Goal: Task Accomplishment & Management: Manage account settings

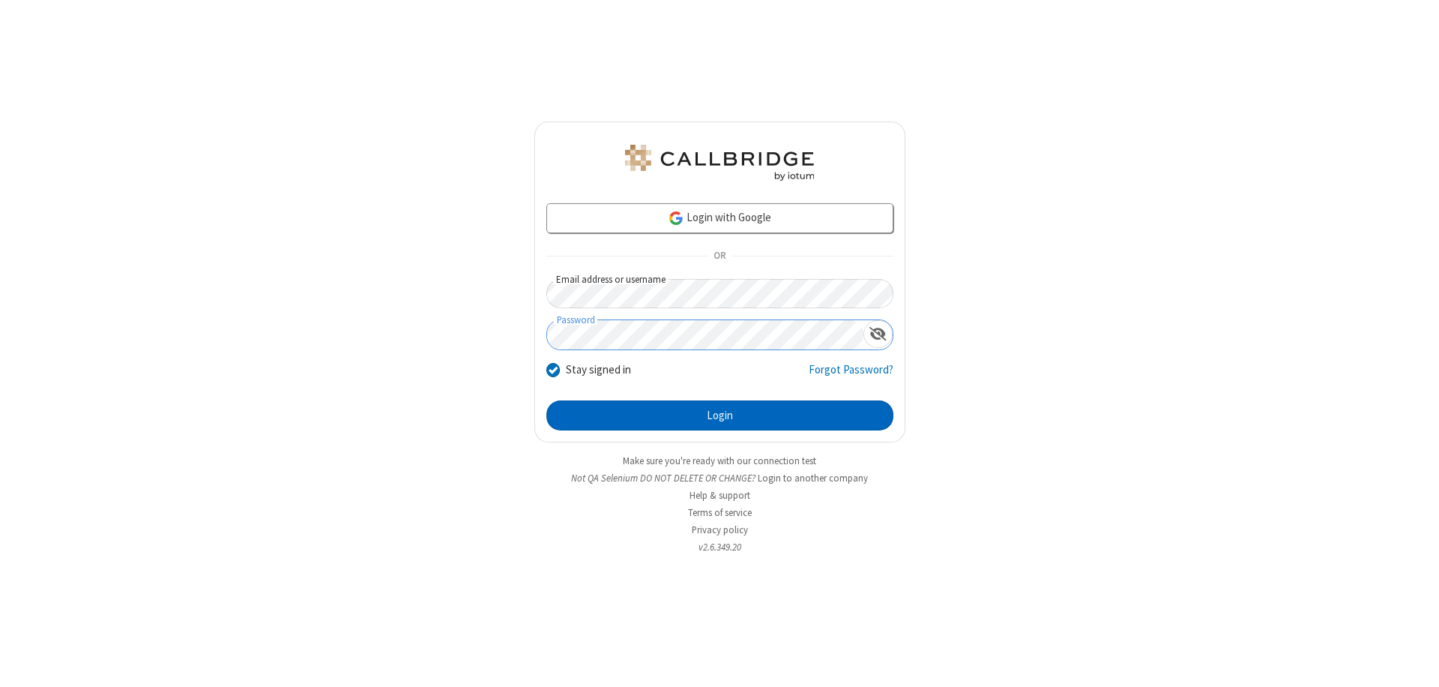
click at [720, 415] on button "Login" at bounding box center [719, 415] width 347 height 30
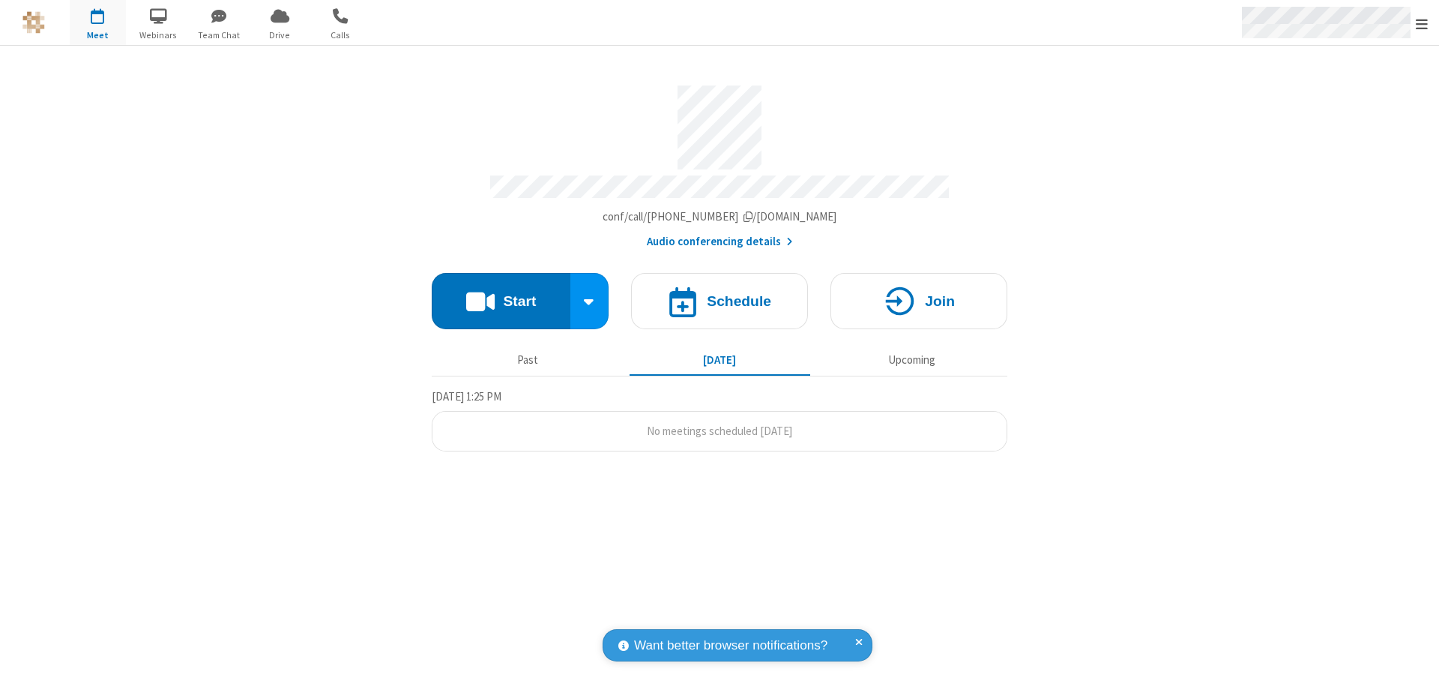
click at [1422, 23] on span "Open menu" at bounding box center [1422, 23] width 12 height 15
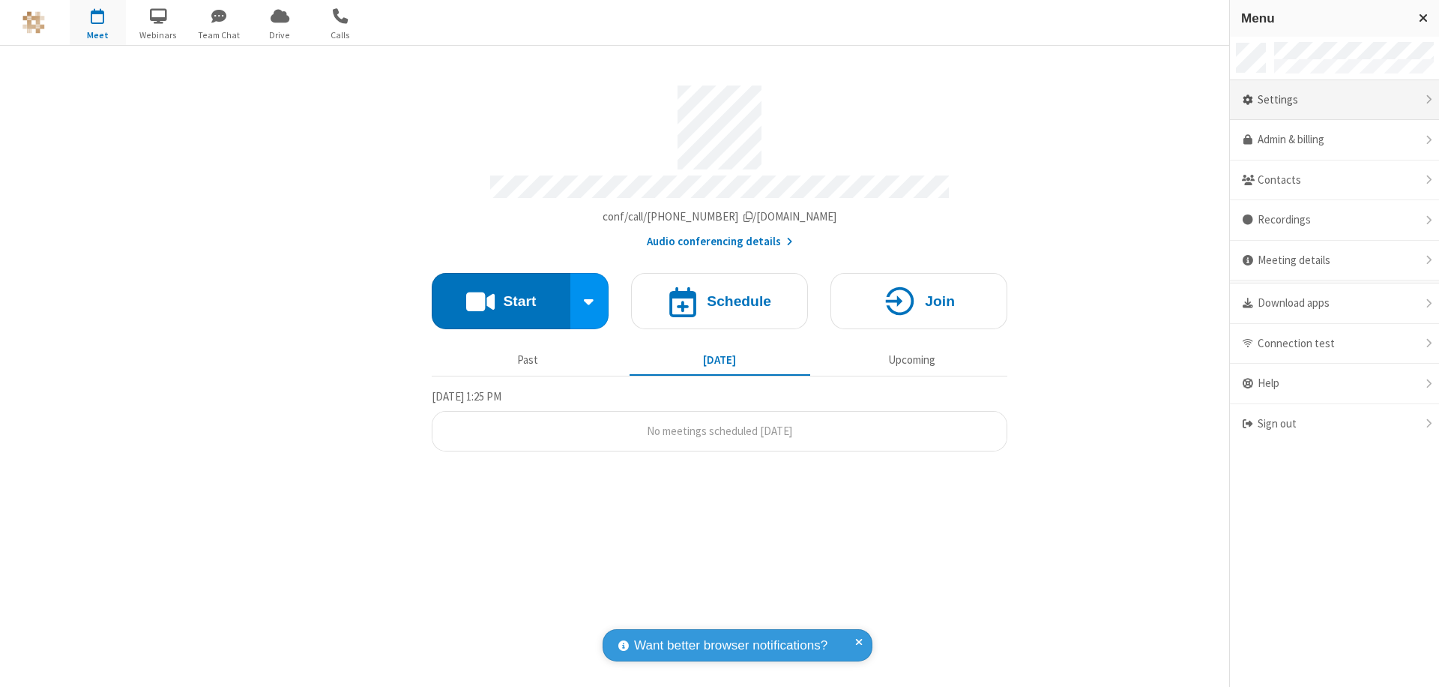
click at [1340, 100] on div "Settings" at bounding box center [1334, 100] width 209 height 40
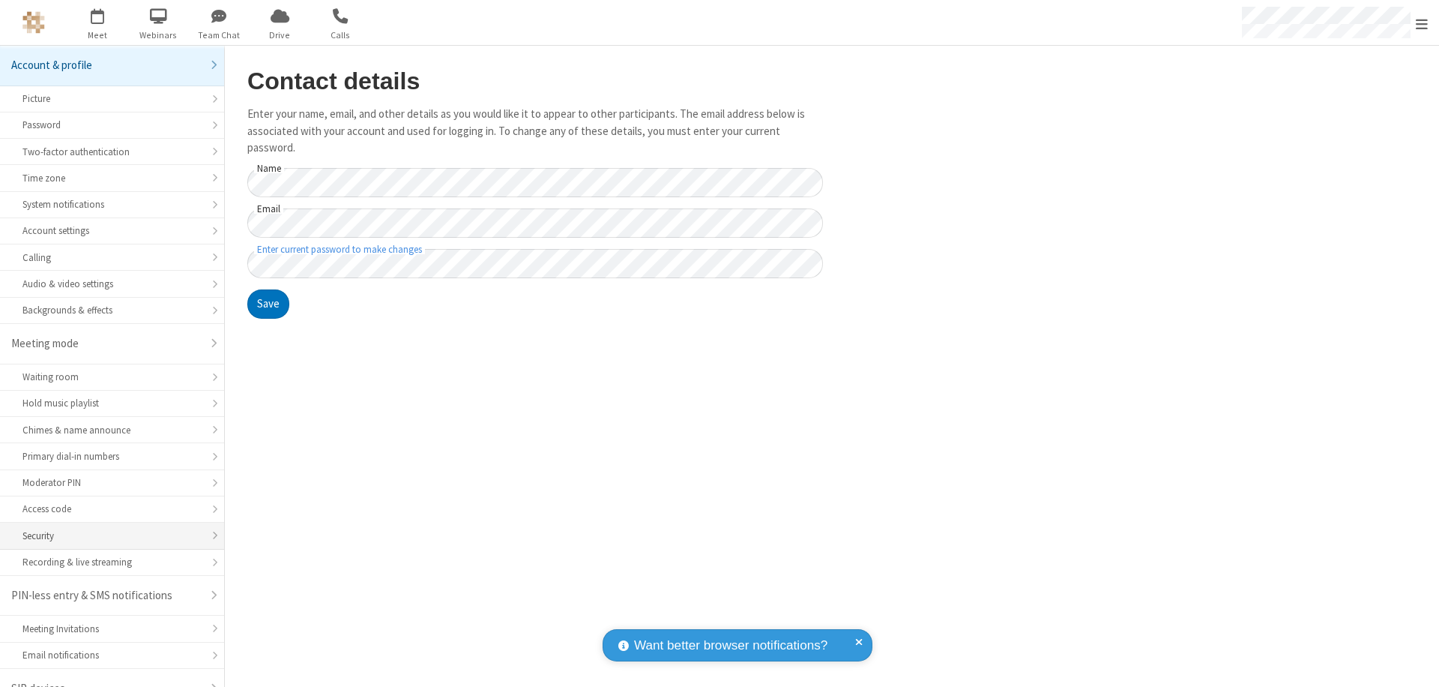
click at [106, 528] on div "Security" at bounding box center [111, 535] width 179 height 14
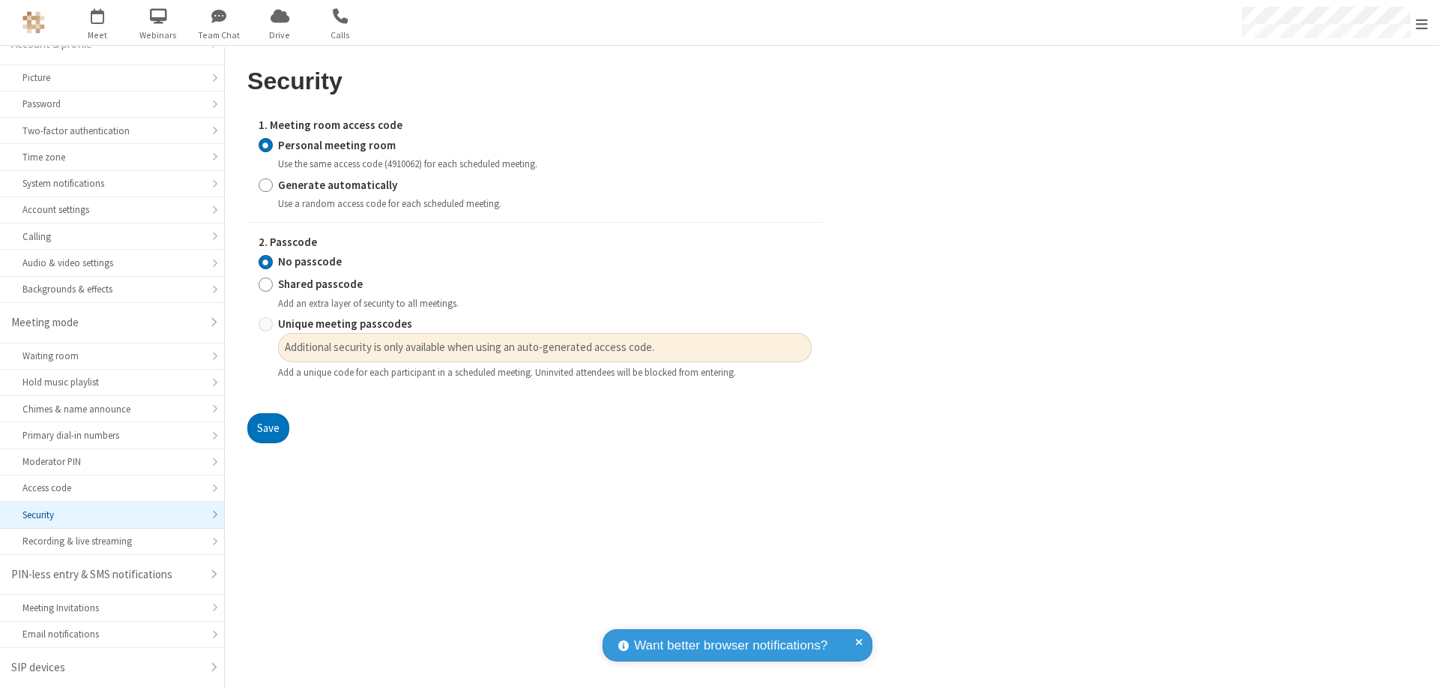
click at [265, 184] on input "Generate automatically" at bounding box center [266, 185] width 14 height 16
radio input "true"
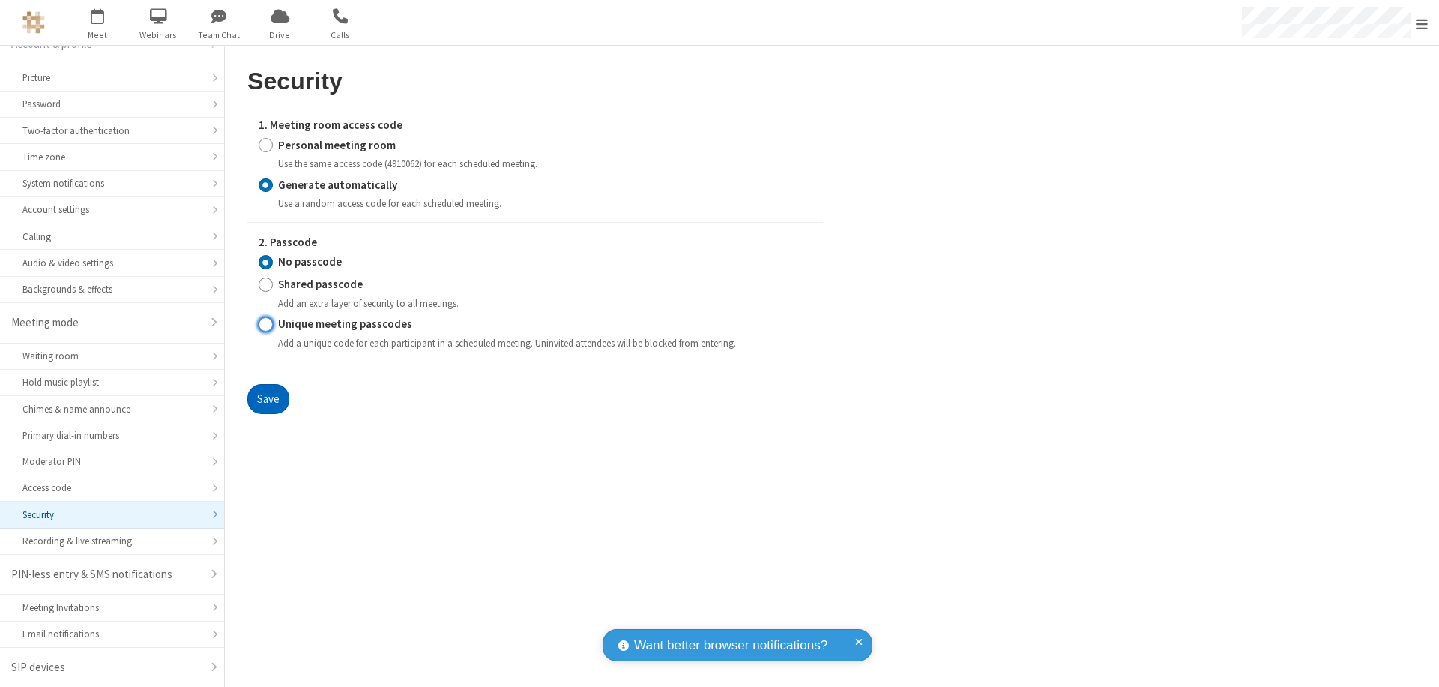
click at [265, 324] on input "Unique meeting passcodes" at bounding box center [266, 324] width 14 height 16
radio input "true"
click at [268, 398] on button "Save" at bounding box center [268, 399] width 42 height 30
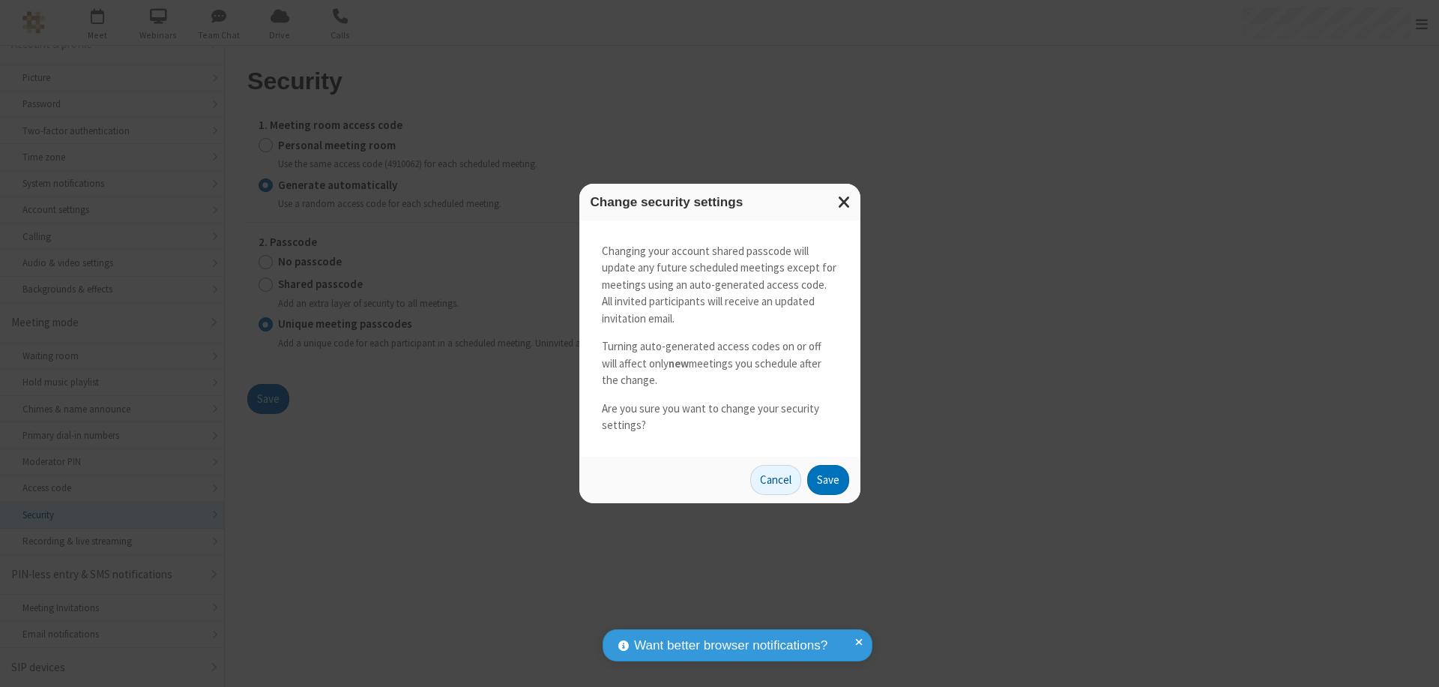
click at [828, 479] on button "Save" at bounding box center [828, 480] width 42 height 30
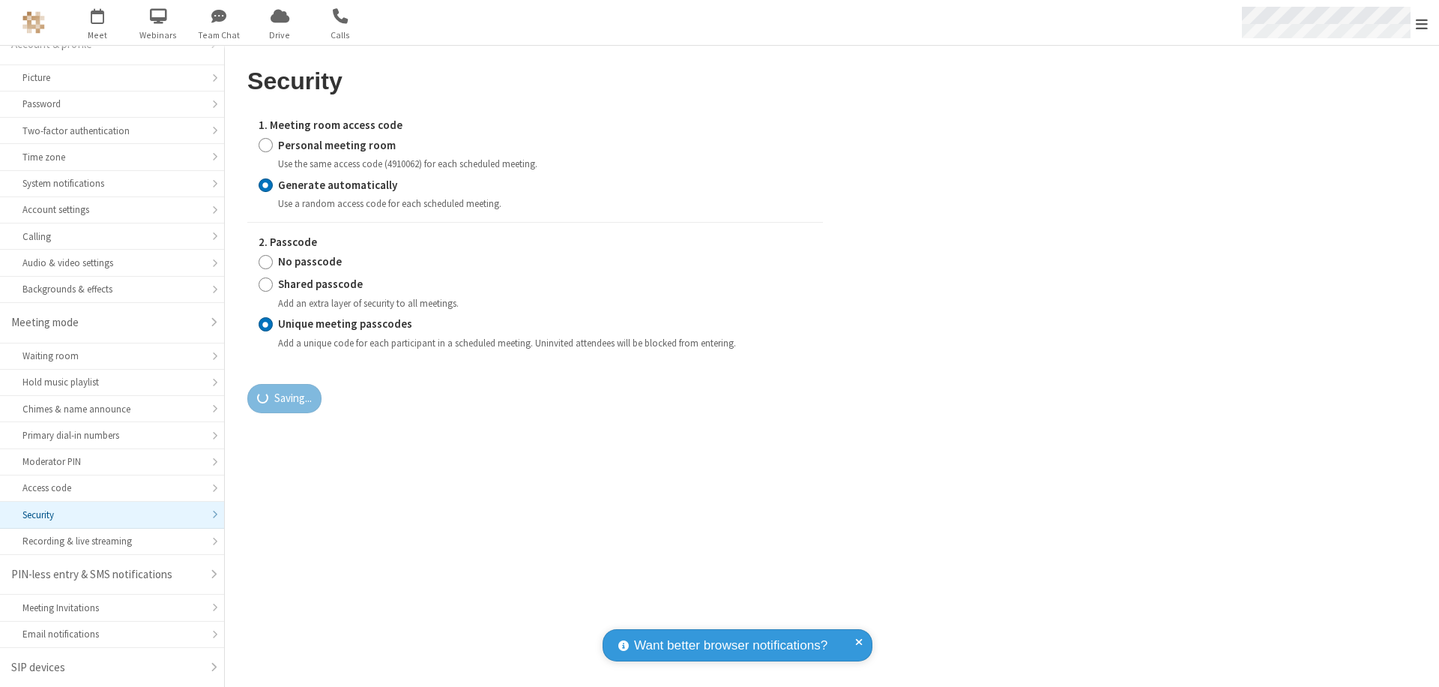
click at [1422, 23] on span "Open menu" at bounding box center [1422, 23] width 12 height 15
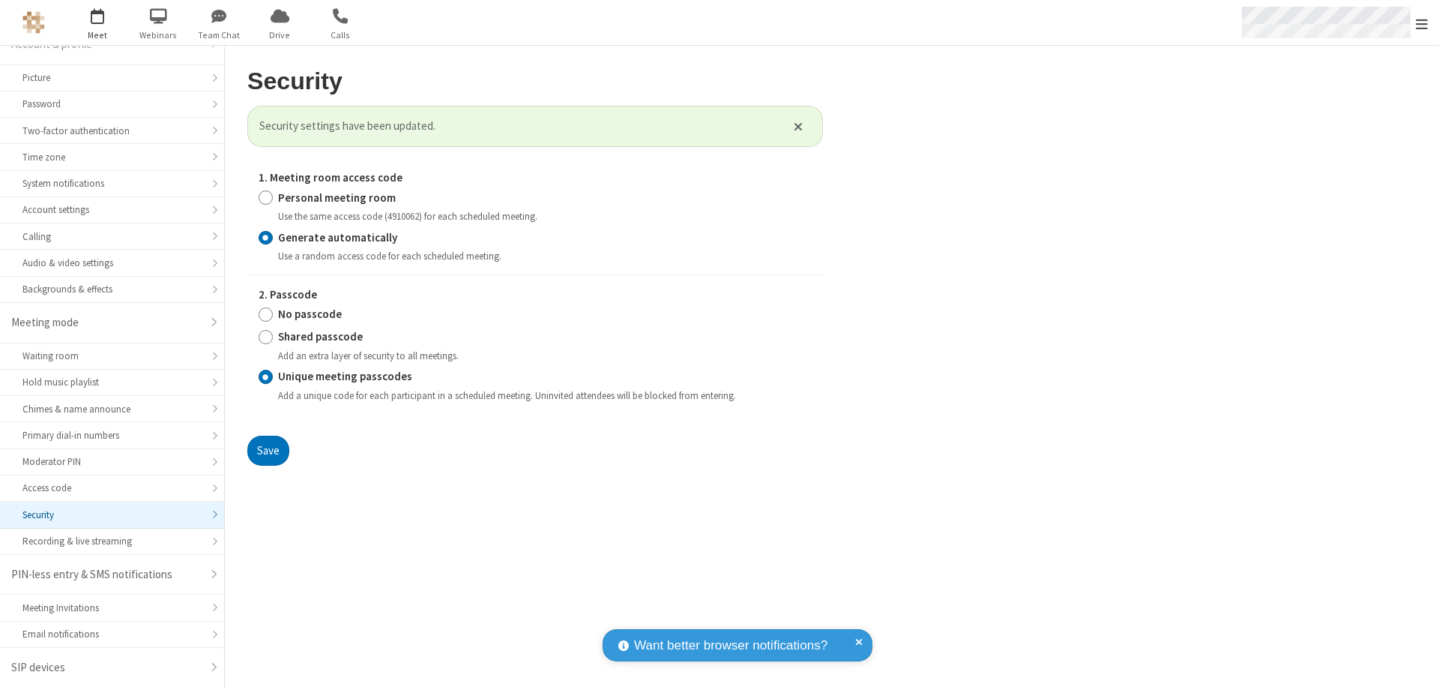
click at [97, 22] on span "button" at bounding box center [98, 15] width 56 height 25
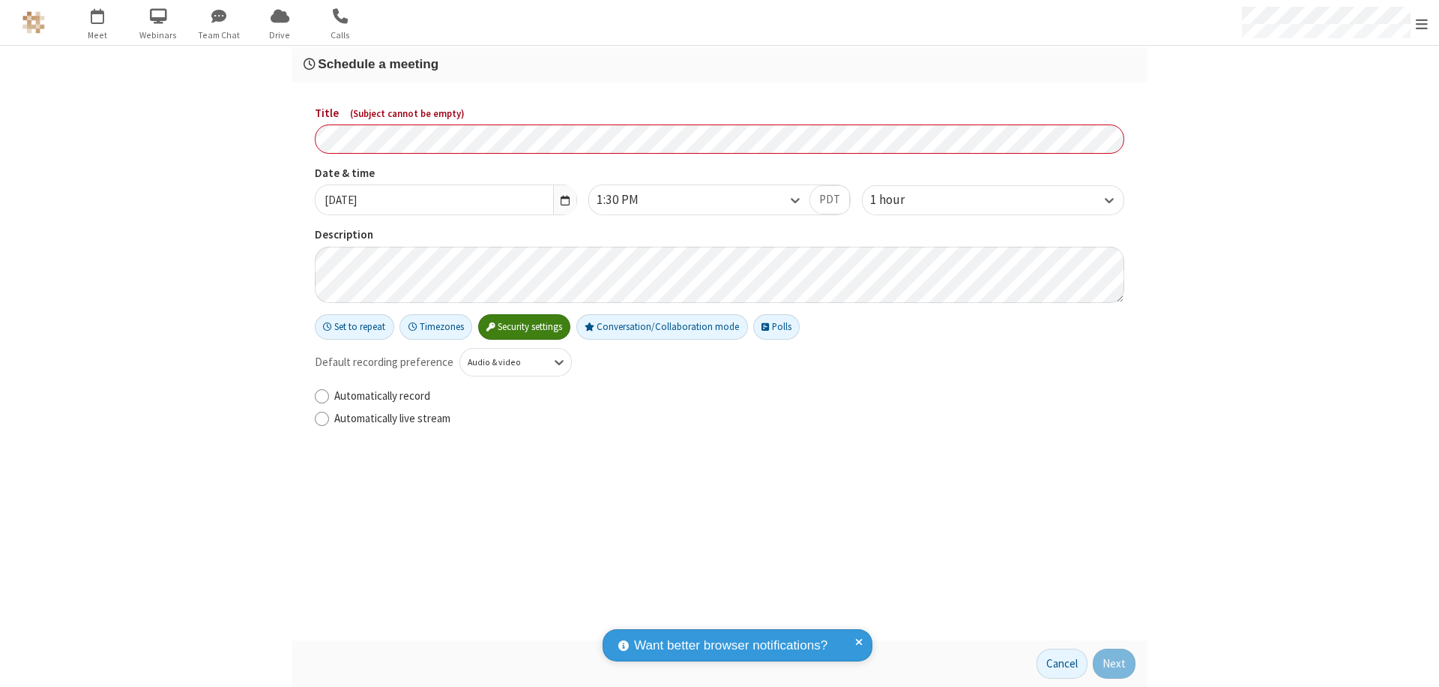
click at [720, 64] on h3 "Schedule a meeting" at bounding box center [720, 64] width 832 height 14
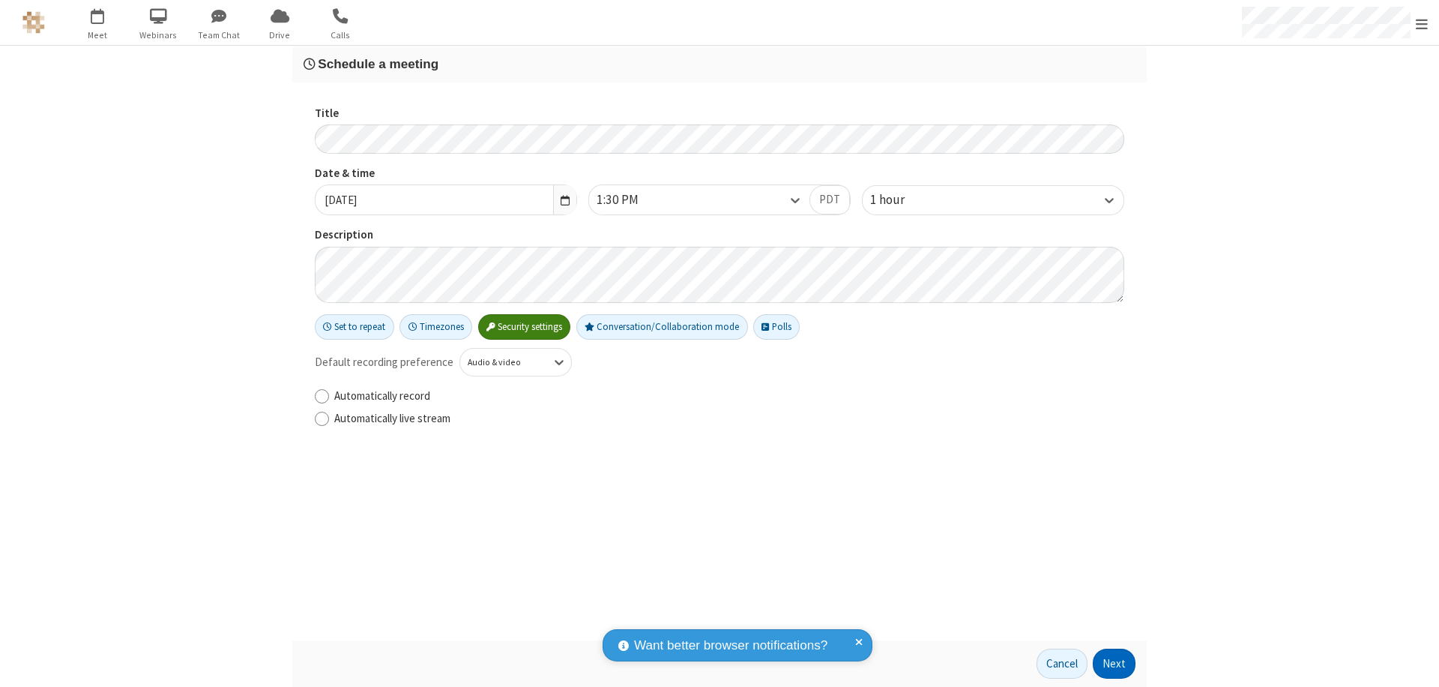
click at [1115, 663] on button "Next" at bounding box center [1114, 663] width 43 height 30
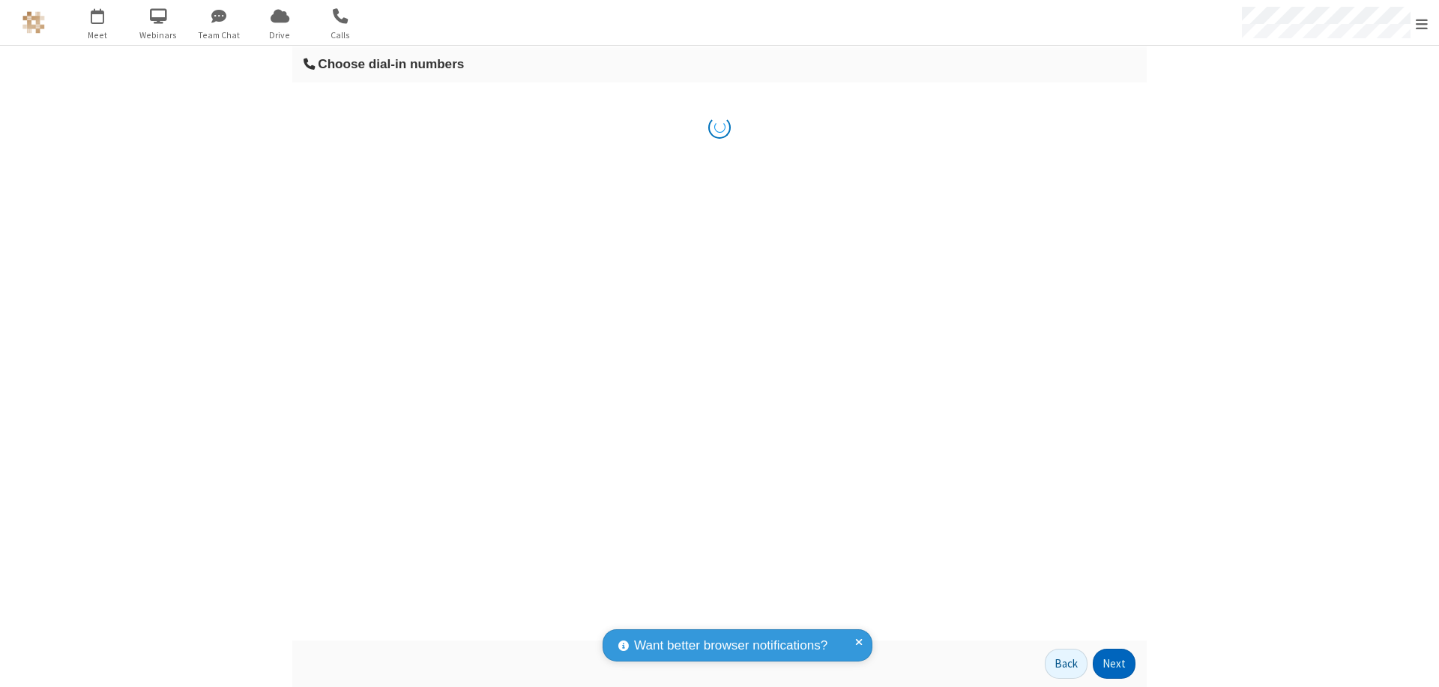
click at [1115, 663] on button "Next" at bounding box center [1114, 663] width 43 height 30
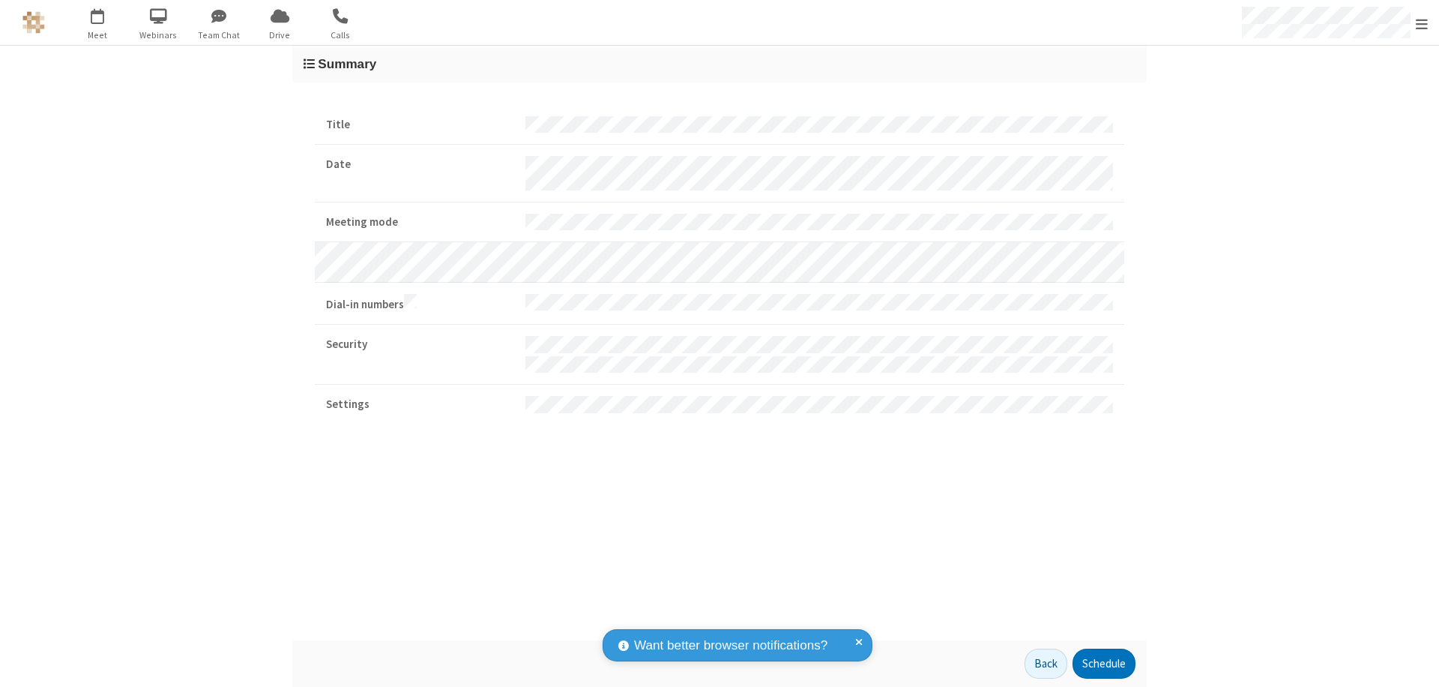
click at [1422, 23] on span "Open menu" at bounding box center [1422, 23] width 12 height 15
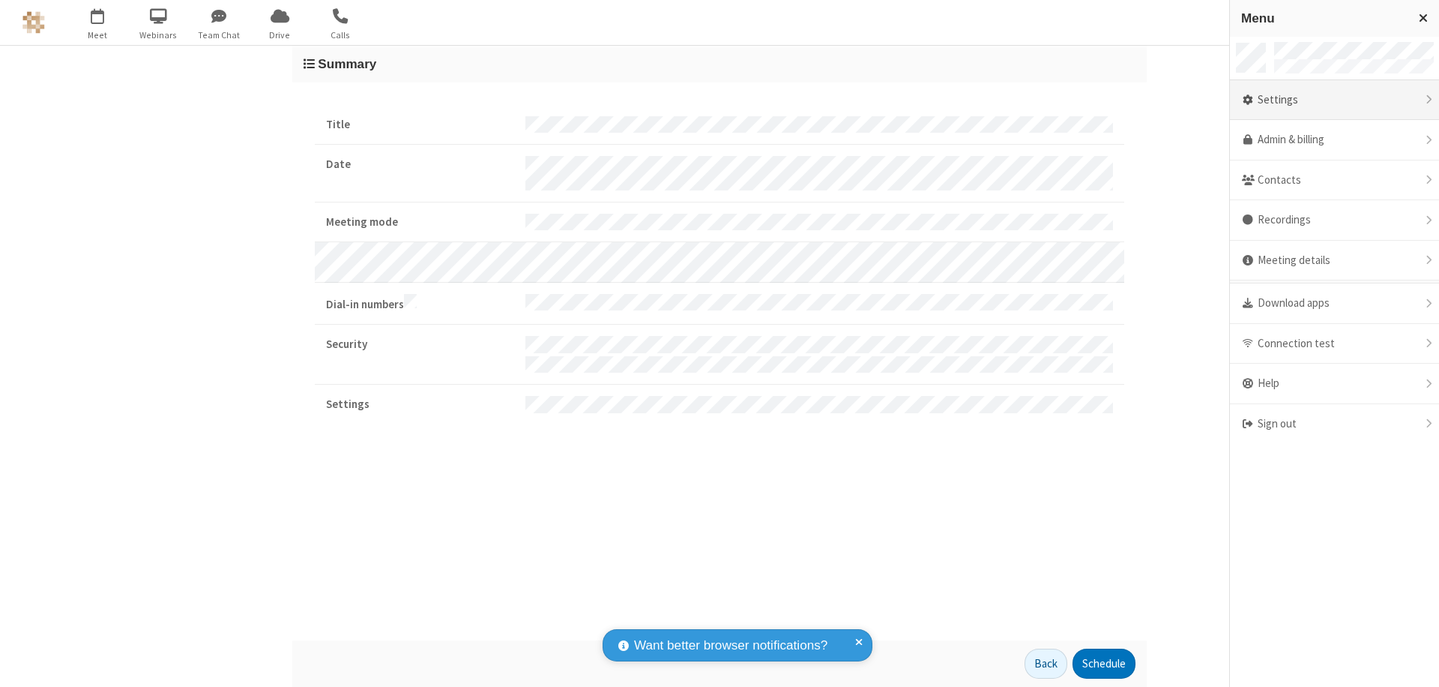
click at [1387, 100] on div "Settings" at bounding box center [1334, 100] width 209 height 40
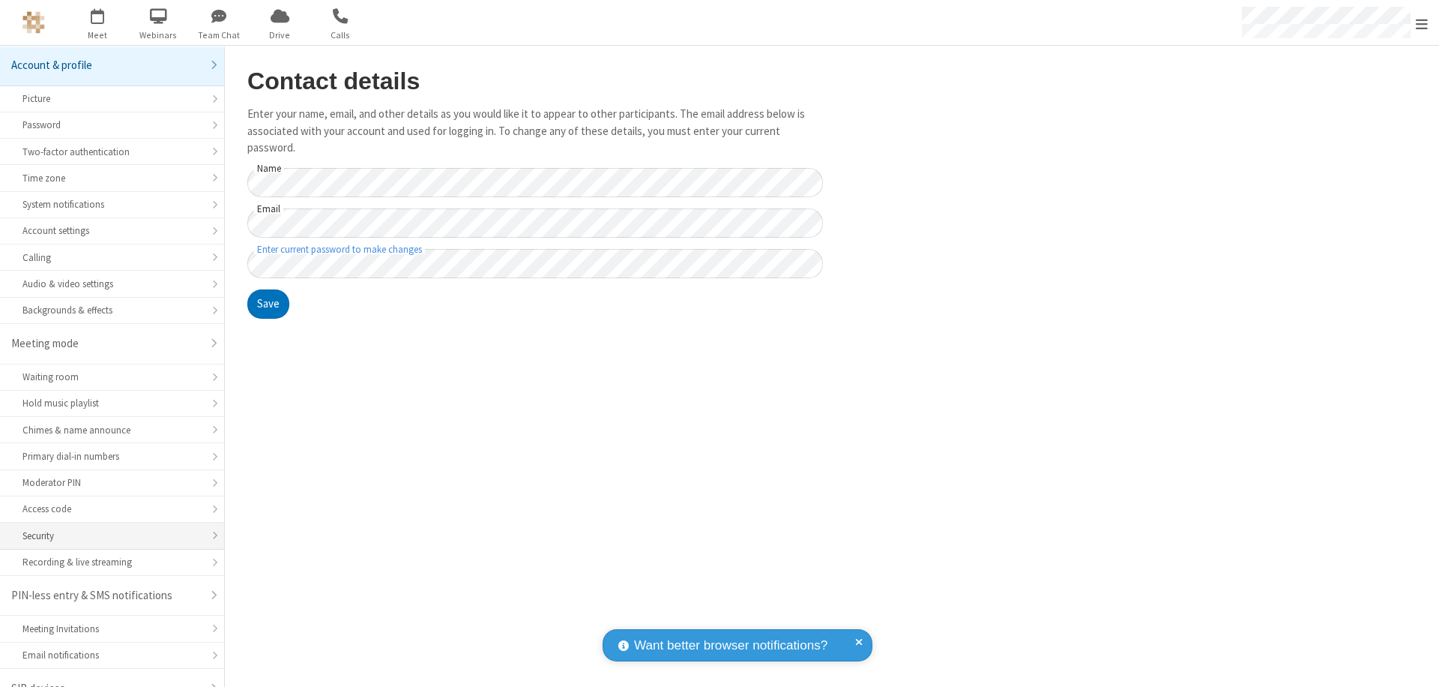
click at [106, 528] on div "Security" at bounding box center [111, 535] width 179 height 14
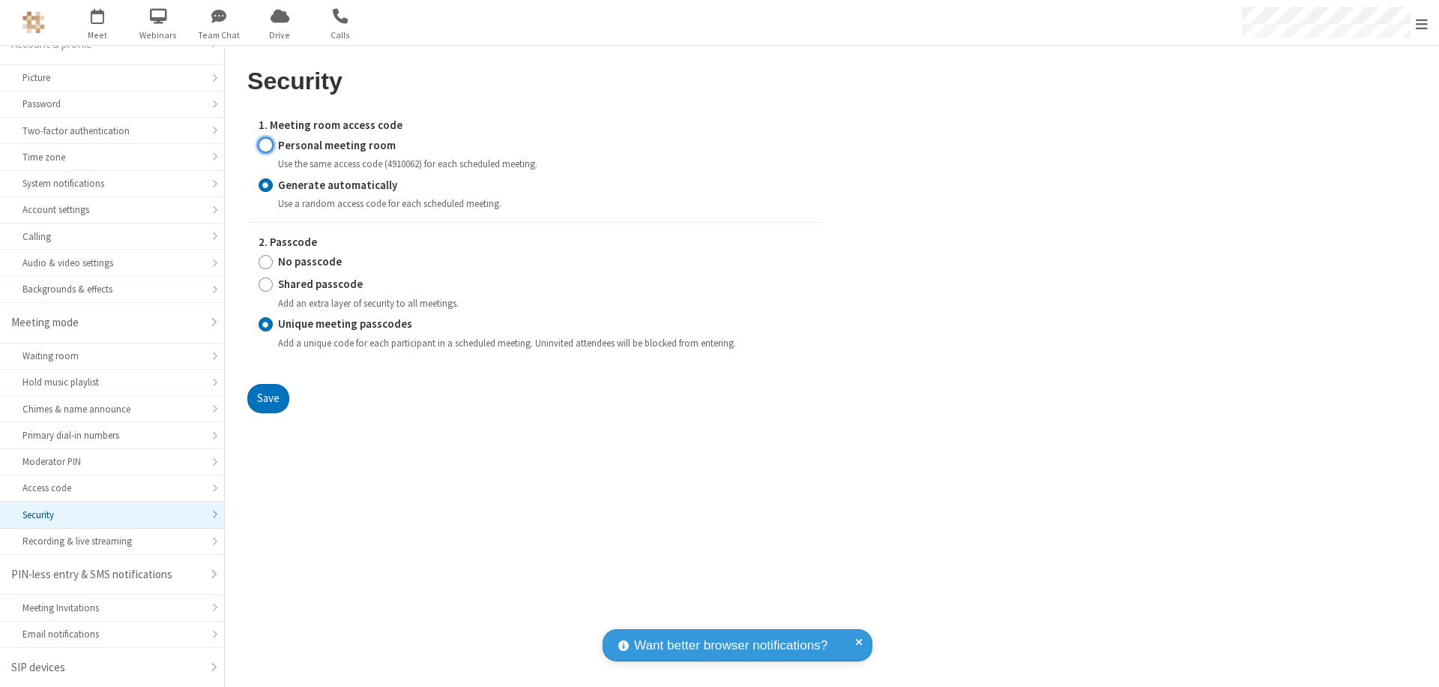
click at [265, 145] on input "Personal meeting room" at bounding box center [266, 145] width 14 height 16
radio input "true"
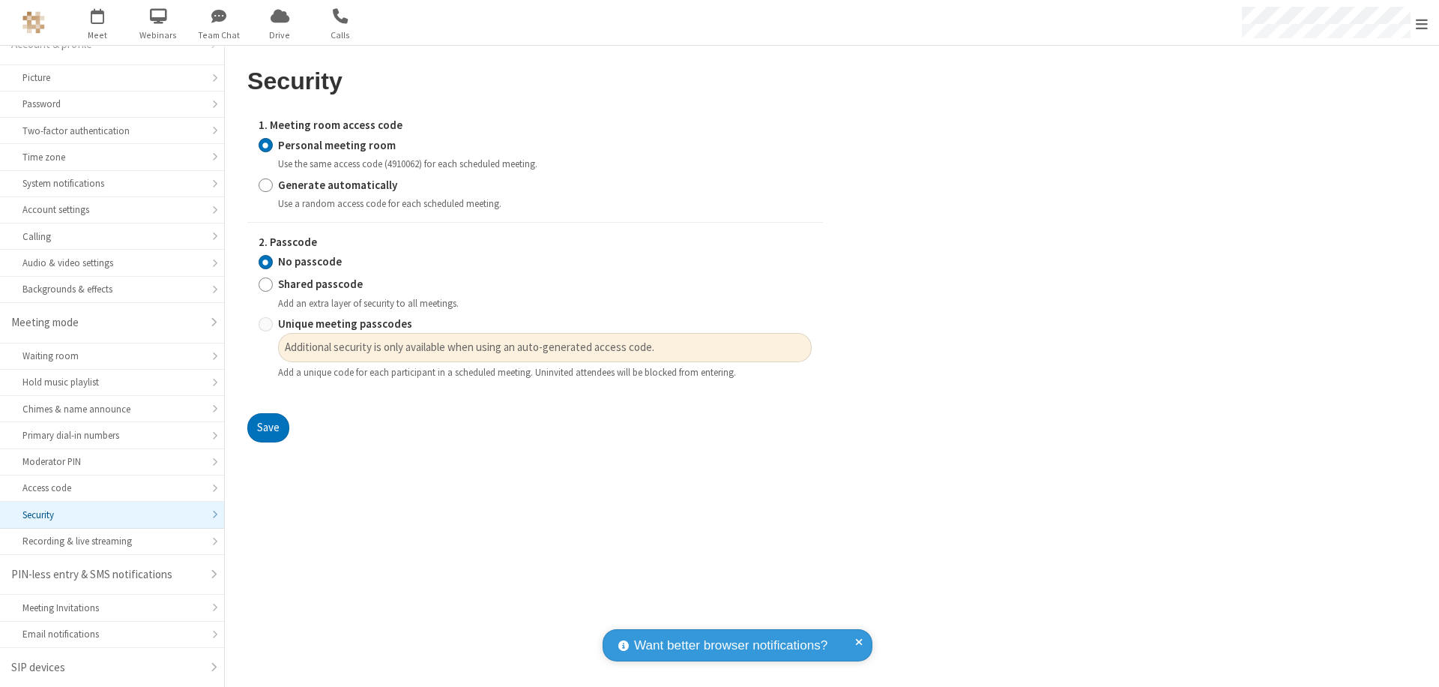
click at [265, 262] on input "No passcode" at bounding box center [266, 262] width 14 height 16
click at [268, 428] on button "Save" at bounding box center [268, 428] width 42 height 30
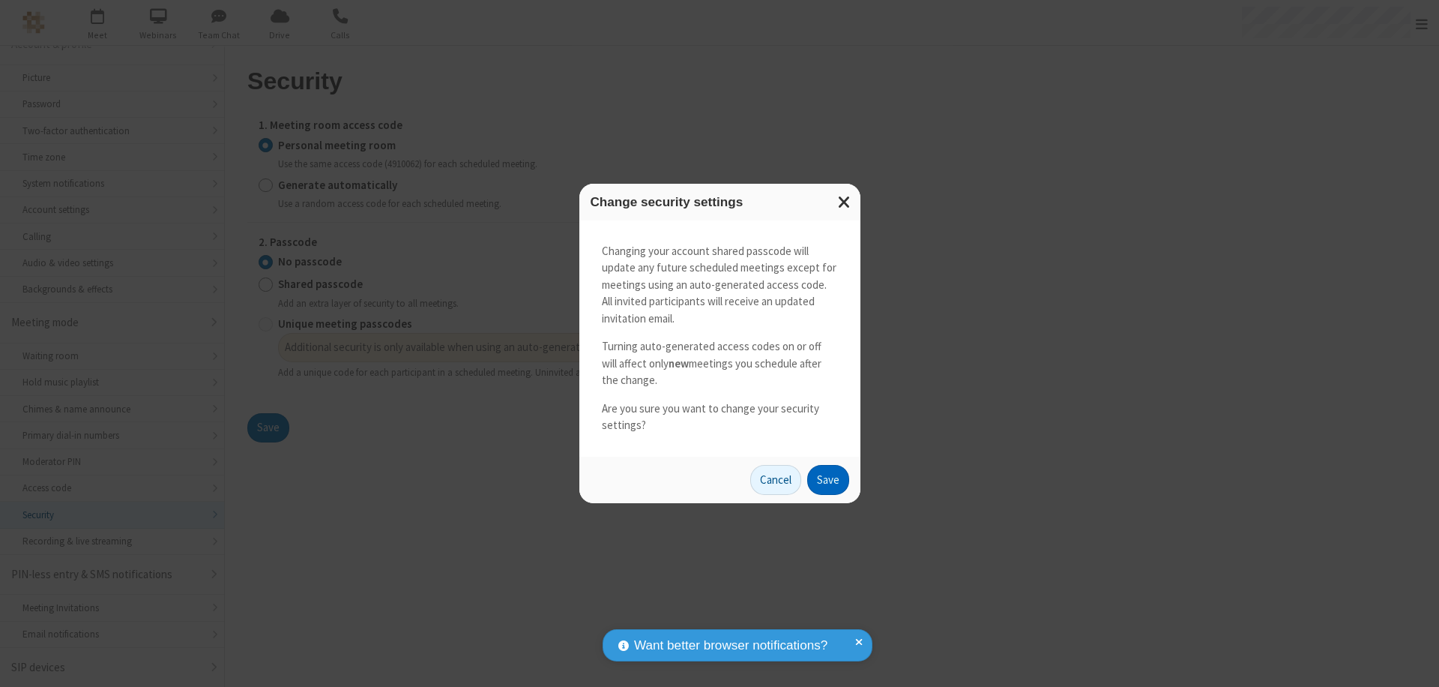
click at [828, 479] on button "Save" at bounding box center [828, 480] width 42 height 30
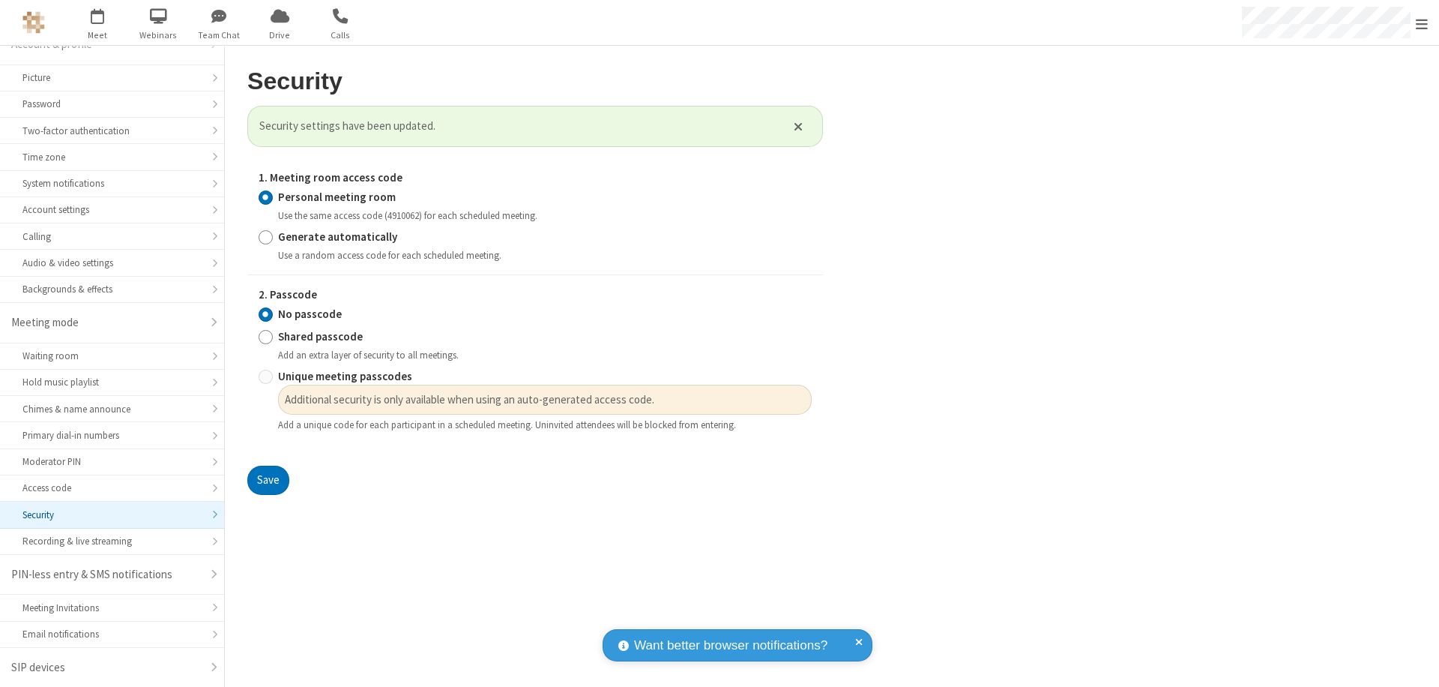
click at [1422, 22] on span "Open menu" at bounding box center [1422, 23] width 12 height 15
